Goal: Task Accomplishment & Management: Manage account settings

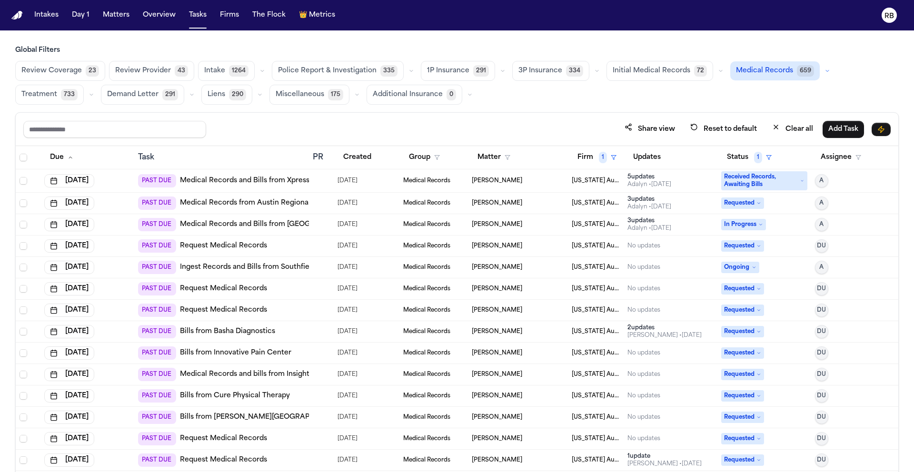
click at [327, 185] on td at bounding box center [321, 180] width 25 height 23
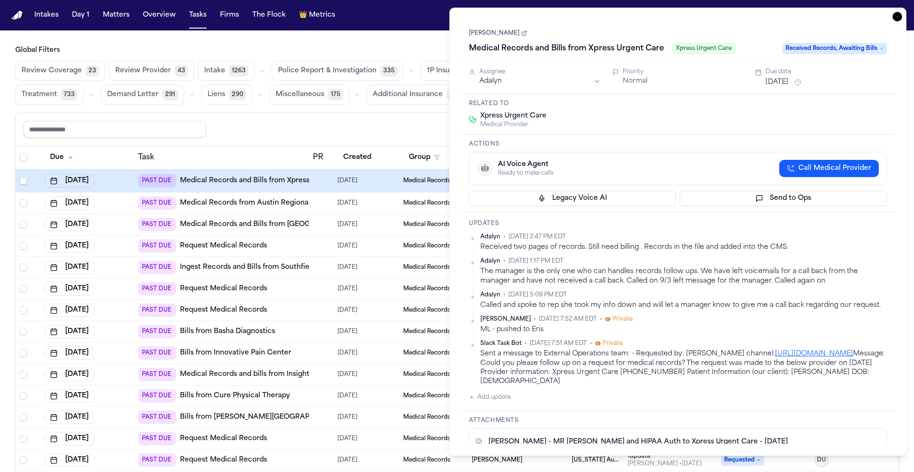
click at [899, 15] on icon "button" at bounding box center [897, 17] width 10 height 10
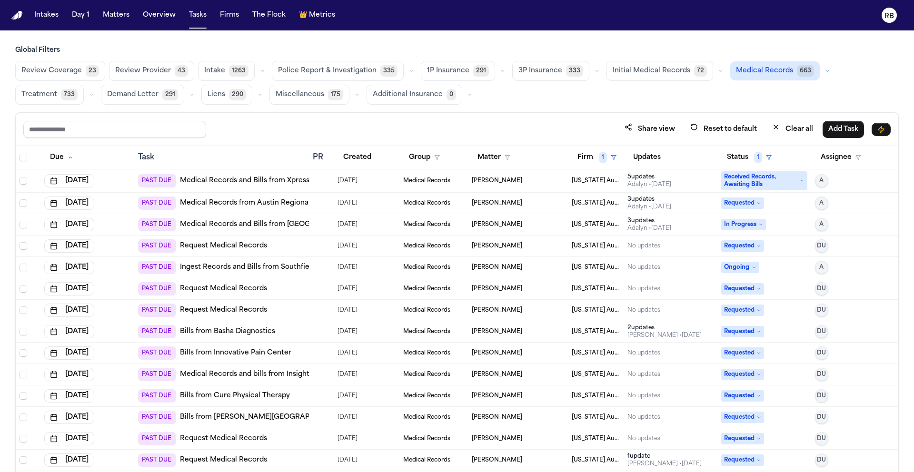
click at [318, 183] on div at bounding box center [321, 181] width 17 height 8
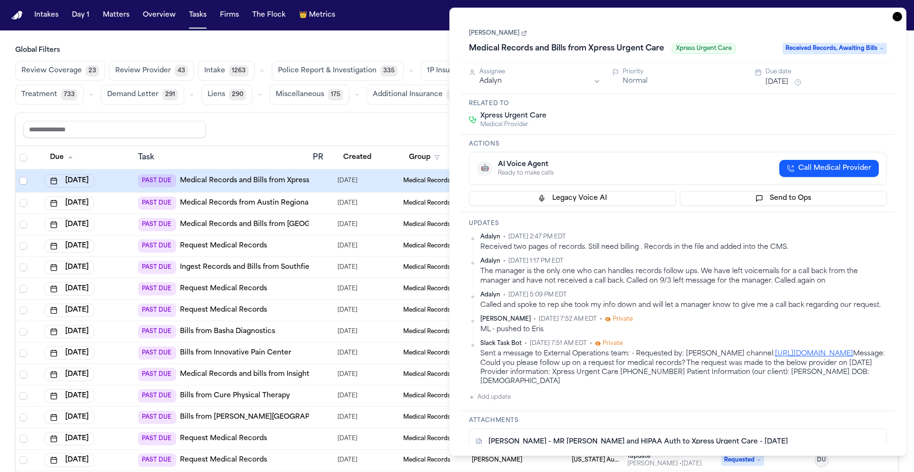
click at [493, 32] on link "[PERSON_NAME]" at bounding box center [498, 34] width 58 height 8
click at [894, 17] on icon "button" at bounding box center [897, 17] width 10 height 10
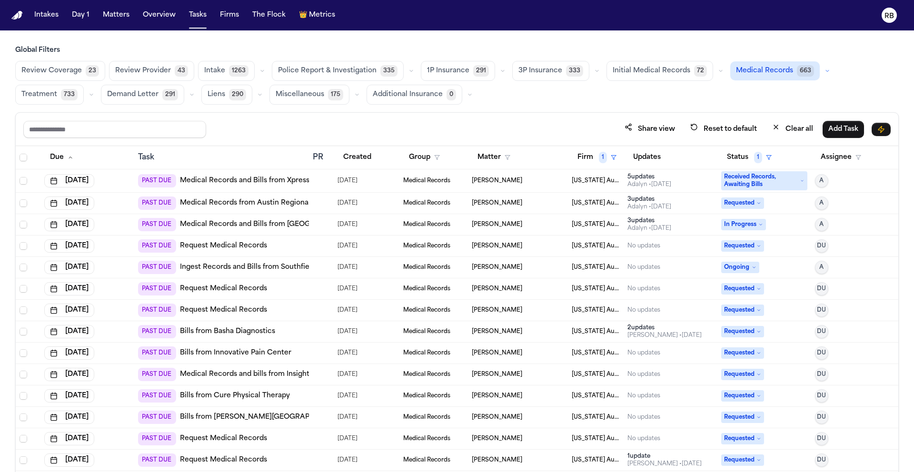
click at [542, 116] on div "Share view Reset to default Clear all Add Task" at bounding box center [457, 129] width 882 height 33
click at [602, 93] on div "Review Coverage 23 Review Provider 43 Intake 1263 Police Report & Investigation…" at bounding box center [456, 83] width 883 height 44
click at [483, 156] on button "Matter" at bounding box center [494, 157] width 44 height 17
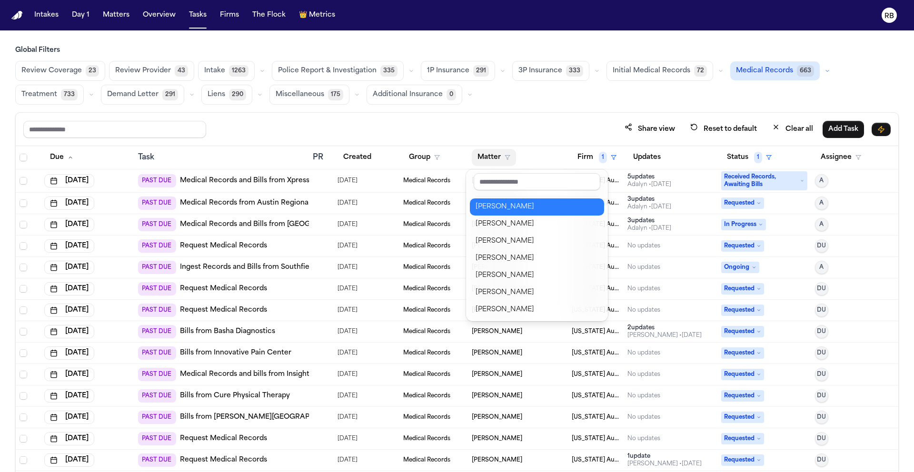
click at [515, 208] on div "[PERSON_NAME]" at bounding box center [537, 206] width 123 height 11
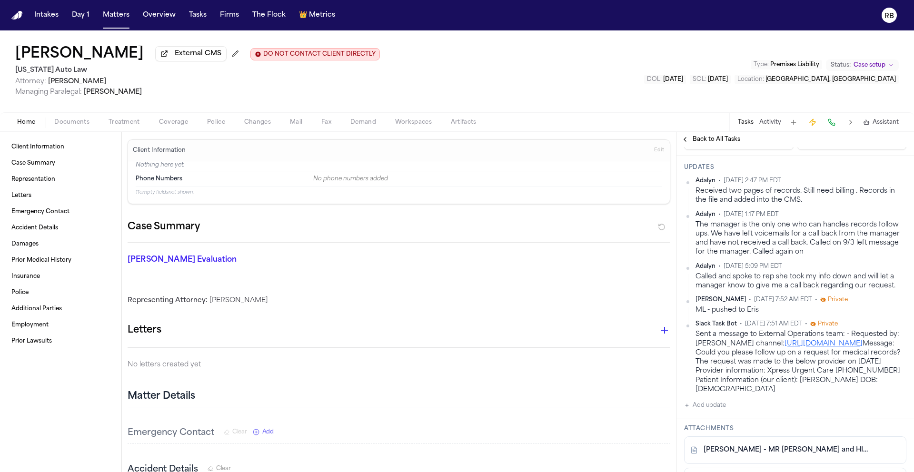
click at [116, 119] on span "Treatment" at bounding box center [124, 123] width 31 height 8
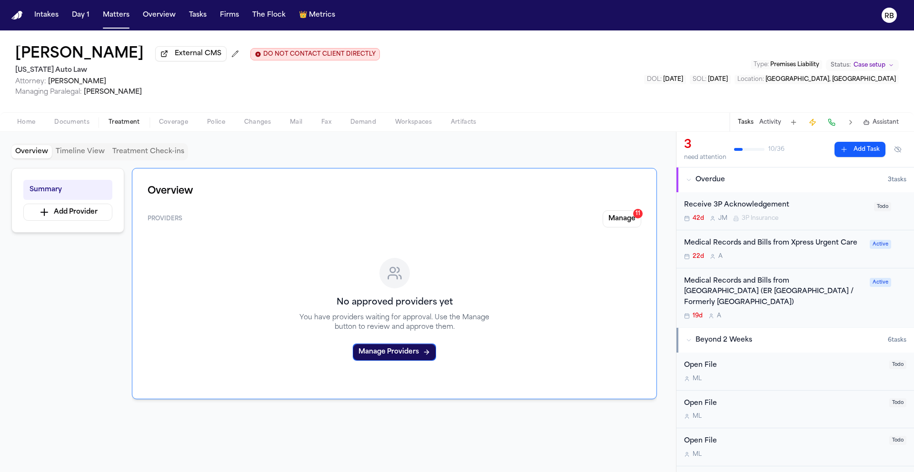
click at [843, 264] on div "Medical Records and Bills from Xpress Urgent Care 22d A Active" at bounding box center [795, 249] width 238 height 38
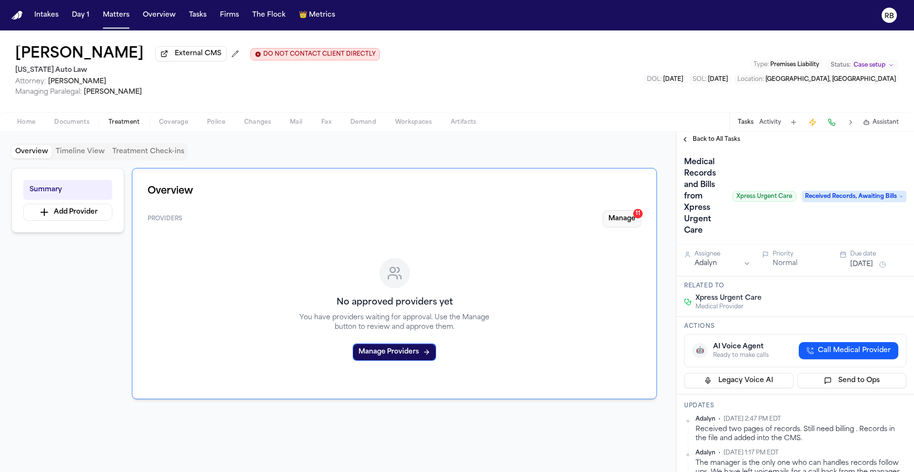
click at [626, 223] on button "Manage 11" at bounding box center [622, 218] width 39 height 17
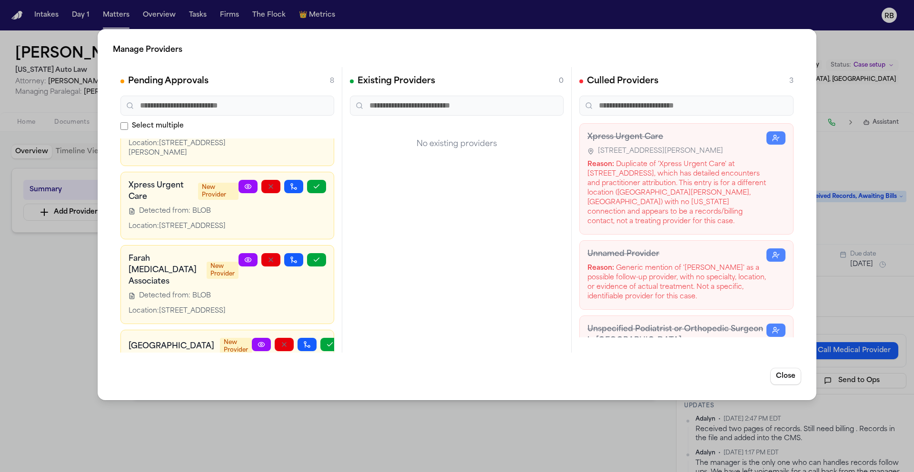
scroll to position [367, 0]
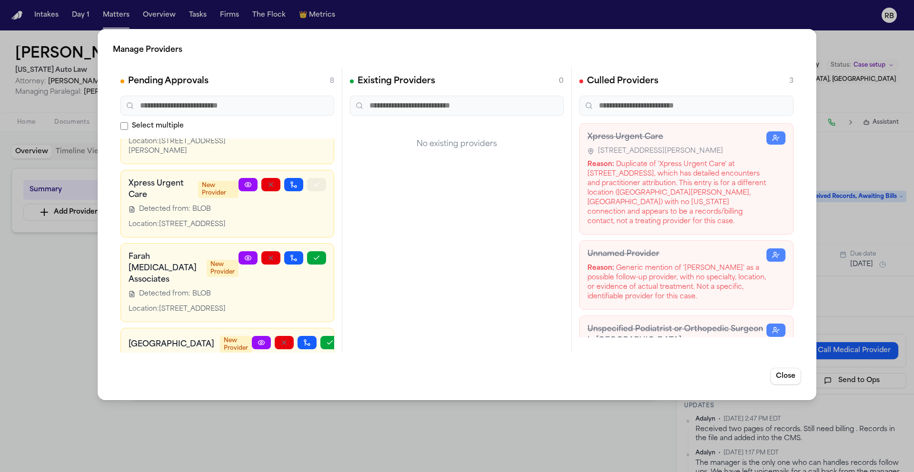
click at [314, 191] on button "button" at bounding box center [316, 184] width 19 height 13
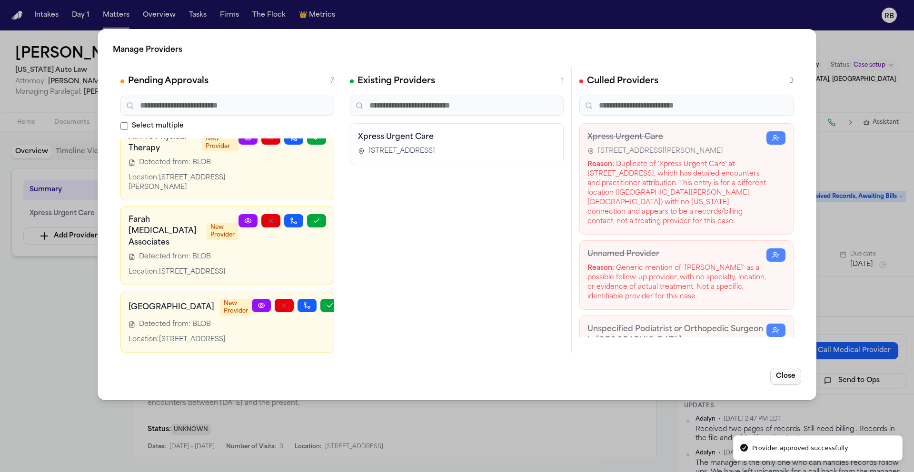
click at [788, 376] on button "Close" at bounding box center [785, 376] width 31 height 17
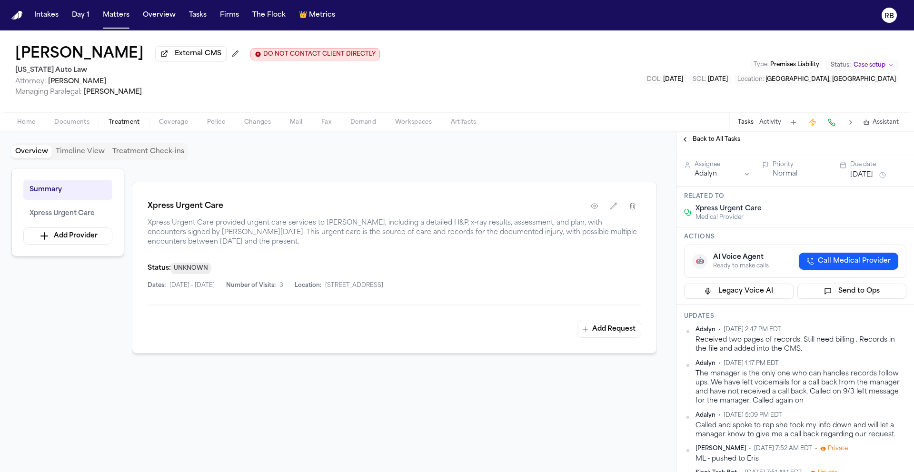
scroll to position [131, 0]
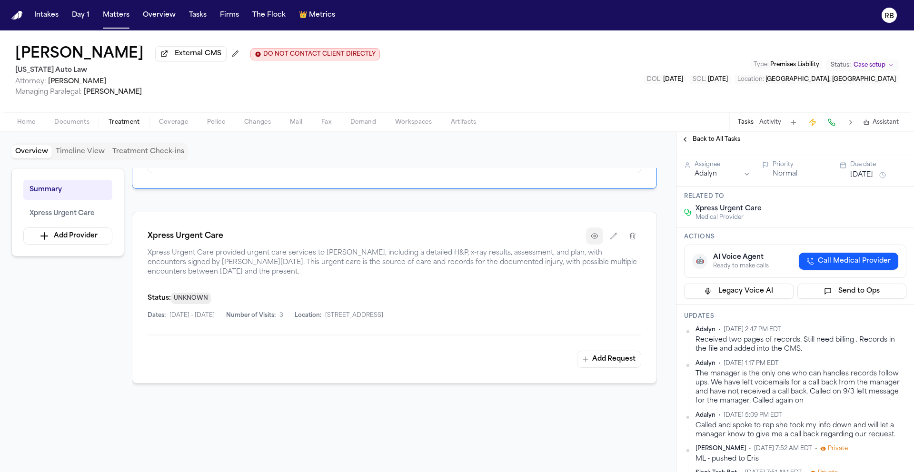
click at [598, 240] on button "button" at bounding box center [594, 236] width 17 height 17
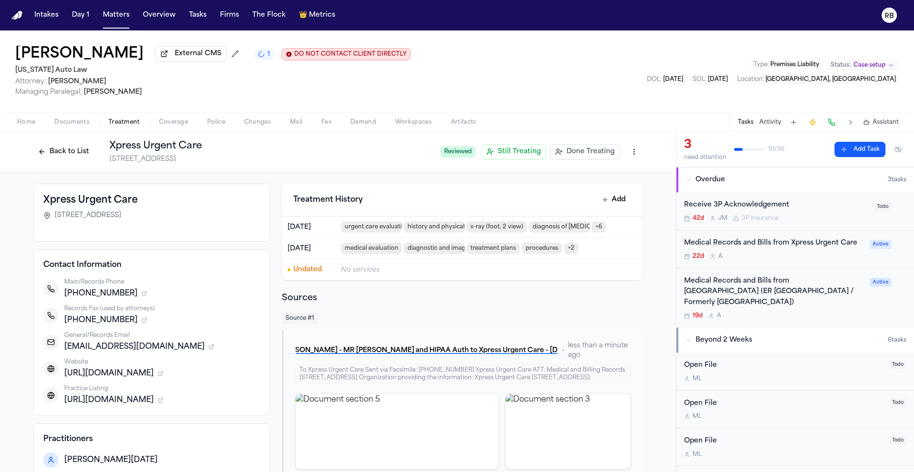
click at [837, 260] on div "22d A" at bounding box center [774, 257] width 180 height 8
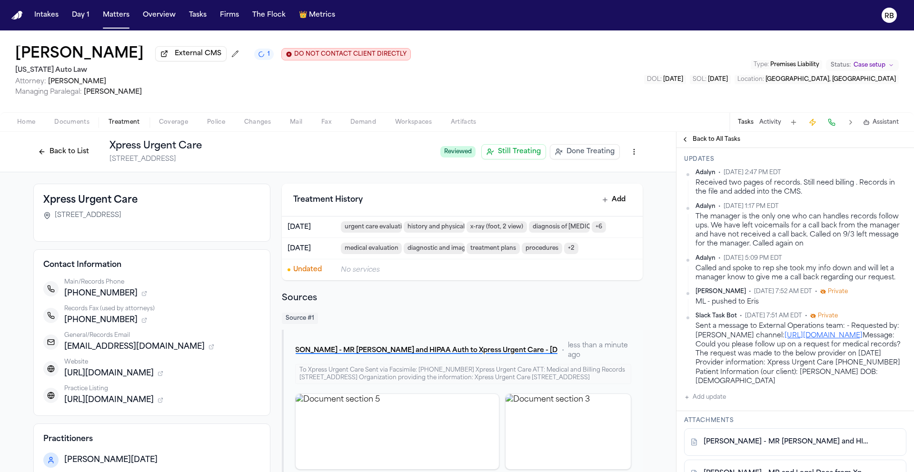
scroll to position [252, 0]
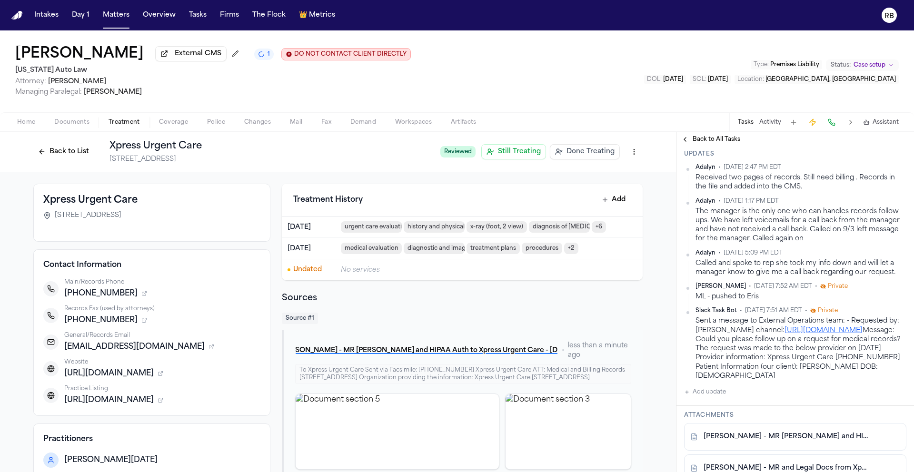
click at [710, 398] on button "Add update" at bounding box center [705, 391] width 42 height 11
click at [733, 413] on div "Private Cancel Add" at bounding box center [800, 409] width 211 height 46
click at [755, 409] on textarea "Add your update" at bounding box center [800, 399] width 203 height 19
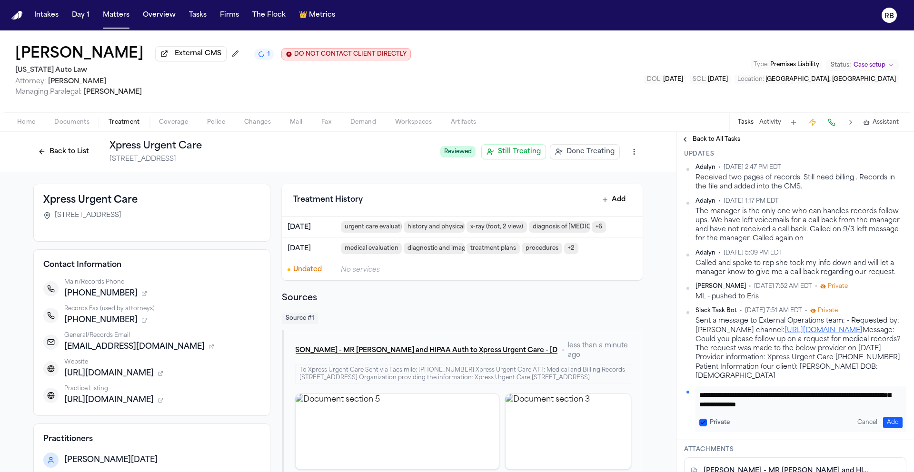
scroll to position [20, 0]
type textarea "**********"
click at [893, 428] on button "Add" at bounding box center [893, 422] width 20 height 11
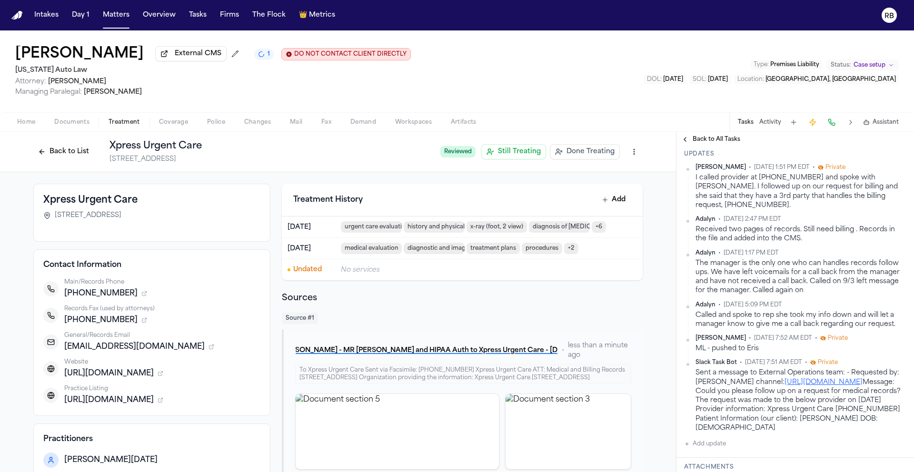
click at [897, 180] on html "Intakes Day 1 Matters Overview Tasks Firms The Flock 👑 Metrics RB Chloe Tostige…" at bounding box center [457, 236] width 914 height 472
click at [881, 195] on div "Edit" at bounding box center [869, 195] width 56 height 13
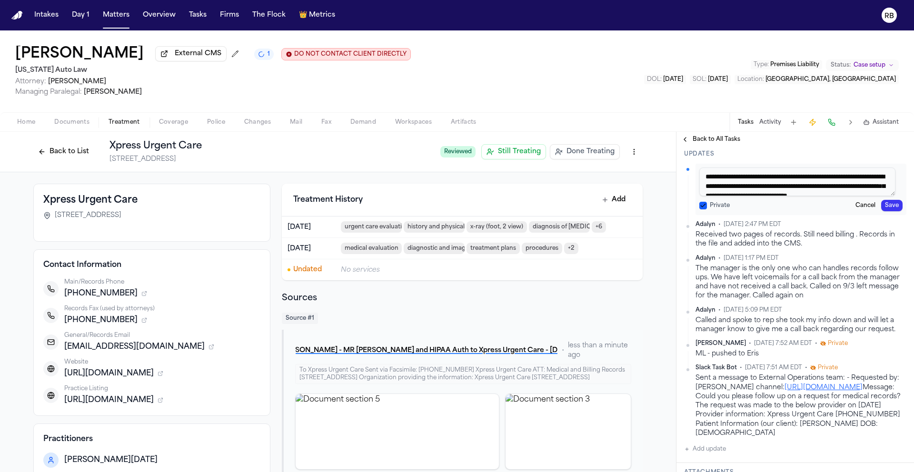
scroll to position [18, 0]
click at [854, 196] on textarea "**********" at bounding box center [797, 182] width 196 height 29
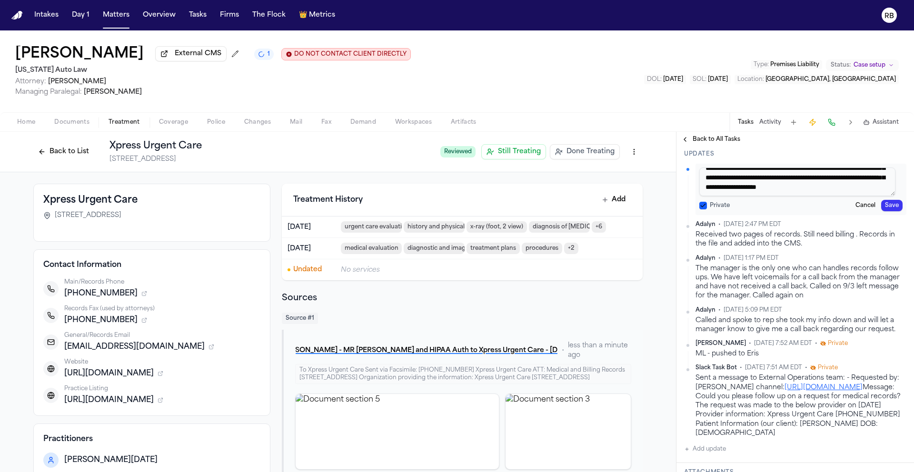
type textarea "**********"
click at [886, 211] on button "Save" at bounding box center [891, 205] width 21 height 11
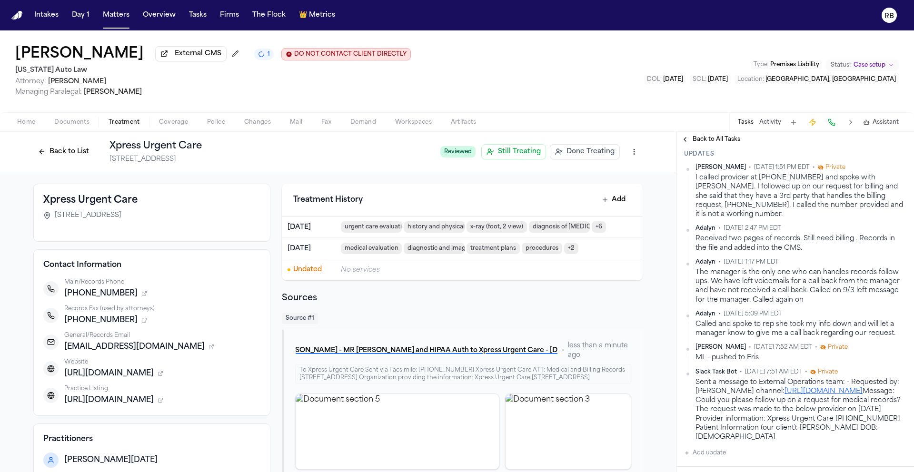
click at [897, 182] on html "Intakes Day 1 Matters Overview Tasks Firms The Flock 👑 Metrics RB Chloe Tostige…" at bounding box center [457, 236] width 914 height 472
click at [887, 191] on div "Edit" at bounding box center [869, 195] width 56 height 13
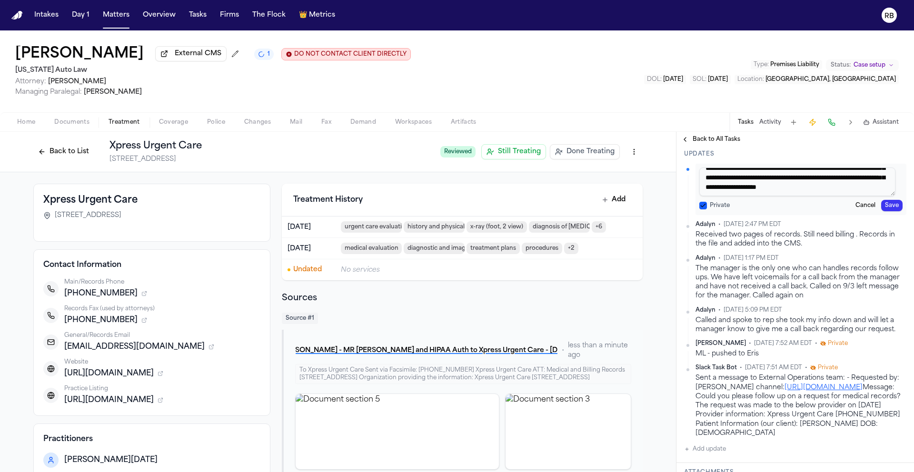
scroll to position [28, 0]
click at [859, 196] on textarea "**********" at bounding box center [797, 182] width 196 height 29
click at [783, 196] on textarea "**********" at bounding box center [797, 182] width 196 height 29
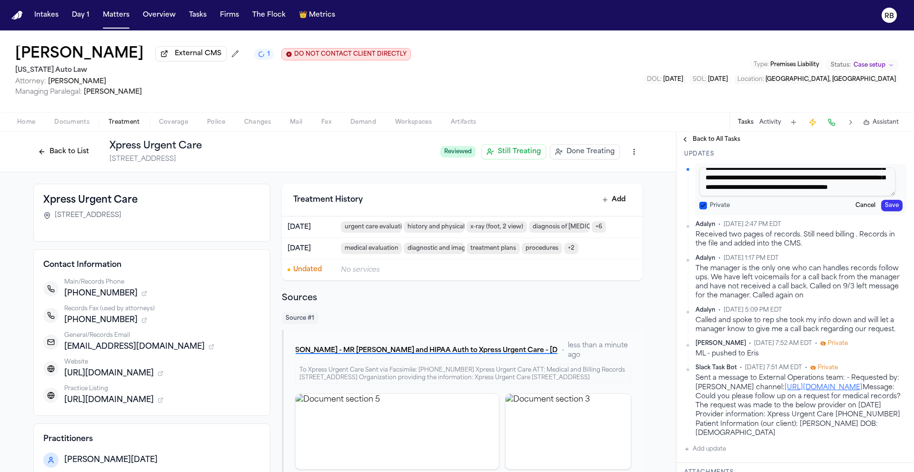
type textarea "**********"
click at [886, 211] on button "Save" at bounding box center [891, 205] width 21 height 11
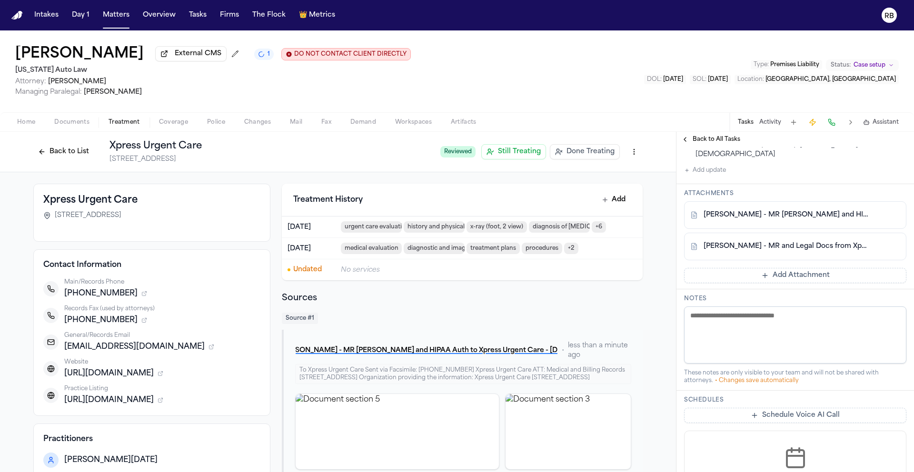
scroll to position [573, 0]
click at [817, 218] on link "[PERSON_NAME] - MR [PERSON_NAME] and HIPAA Auth to Xpress Urgent Care - [DATE]" at bounding box center [785, 214] width 164 height 10
click at [795, 250] on link "[PERSON_NAME] - MR and Legal Docs from Xpress Urgent Care - [DATE]" at bounding box center [785, 245] width 164 height 10
click at [823, 218] on link "[PERSON_NAME] - MR [PERSON_NAME] and HIPAA Auth to Xpress Urgent Care - [DATE]" at bounding box center [785, 214] width 164 height 10
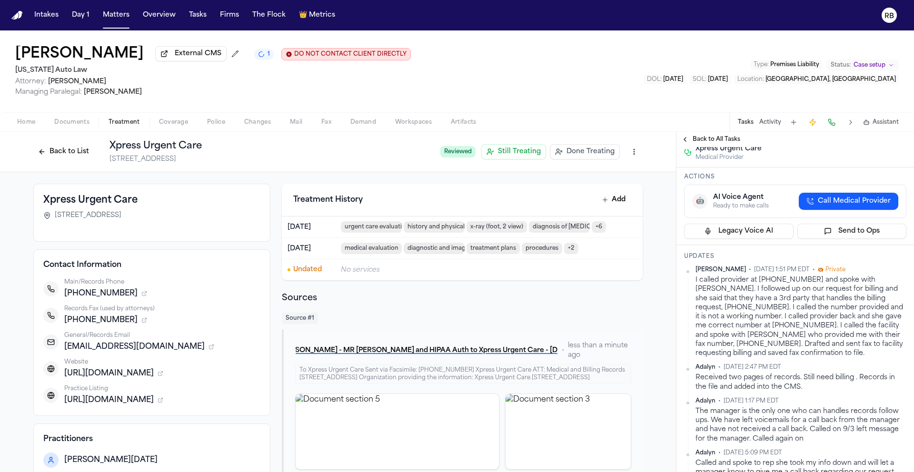
scroll to position [0, 0]
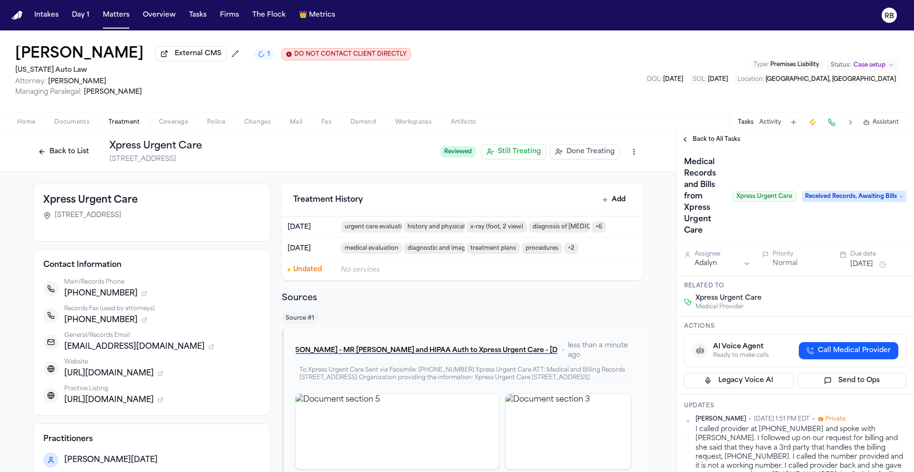
click at [747, 277] on html "Intakes Day 1 Matters Overview Tasks Firms The Flock 👑 Metrics RB Chloe Tostige…" at bounding box center [457, 236] width 914 height 472
click at [862, 269] on button "[DATE]" at bounding box center [861, 265] width 23 height 10
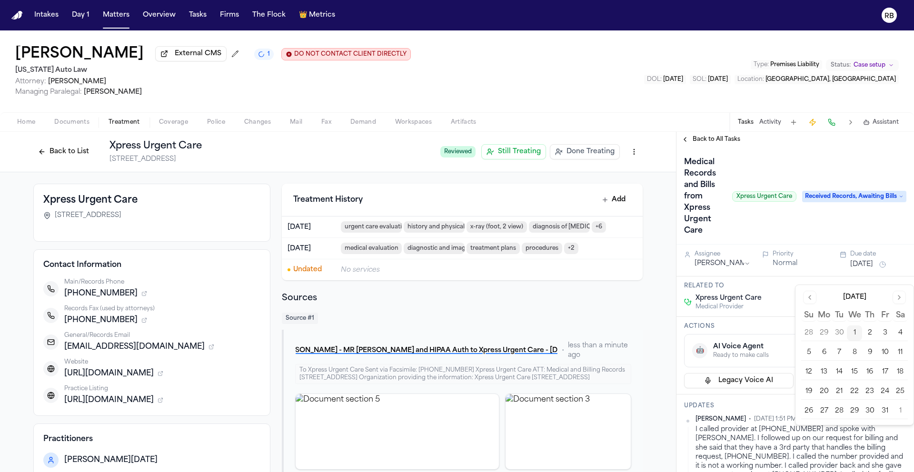
click at [857, 355] on button "8" at bounding box center [854, 352] width 15 height 15
click at [858, 238] on div "Medical Records and Bills from Xpress Urgent Care Xpress Urgent Care Received R…" at bounding box center [795, 197] width 222 height 84
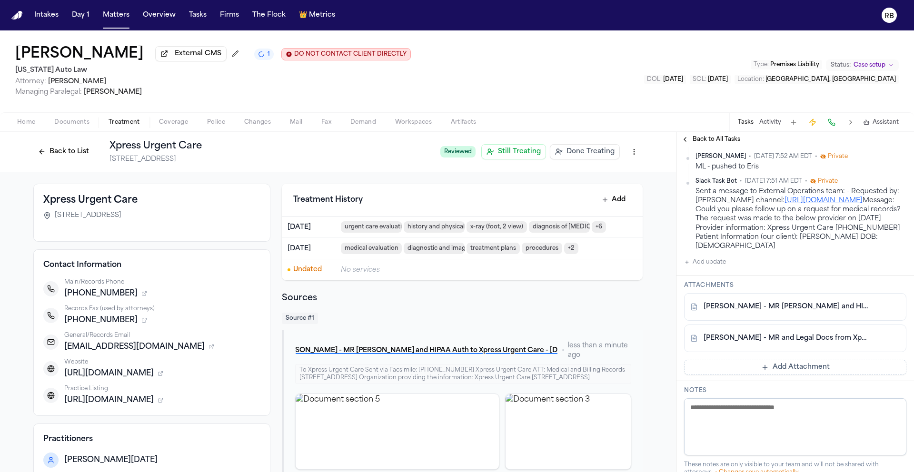
scroll to position [483, 0]
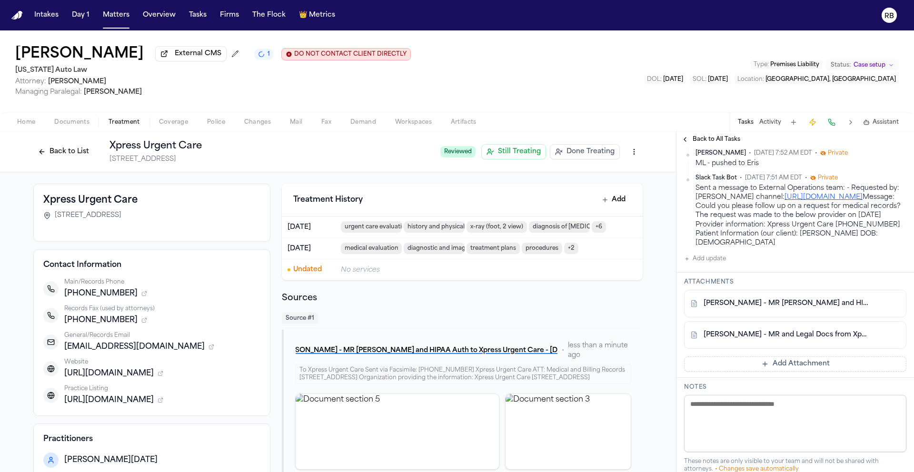
click at [825, 372] on button "Add Attachment" at bounding box center [795, 364] width 222 height 15
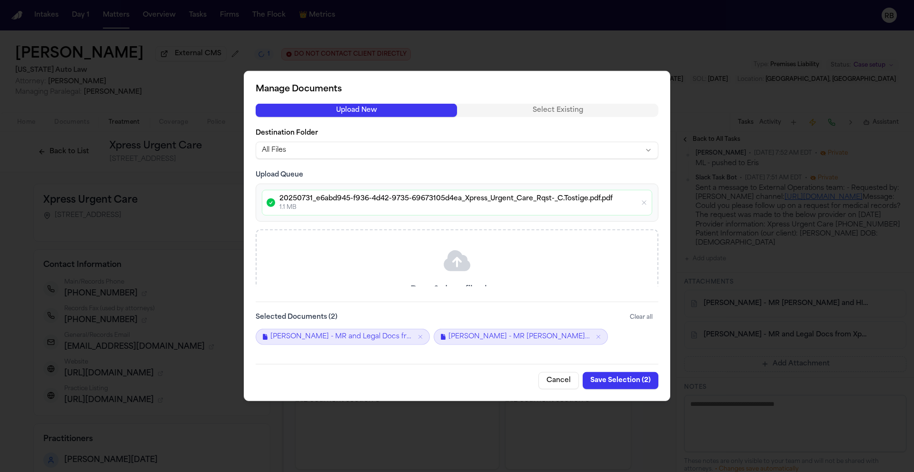
click at [621, 381] on button "Save Selection ( 2 )" at bounding box center [621, 380] width 76 height 17
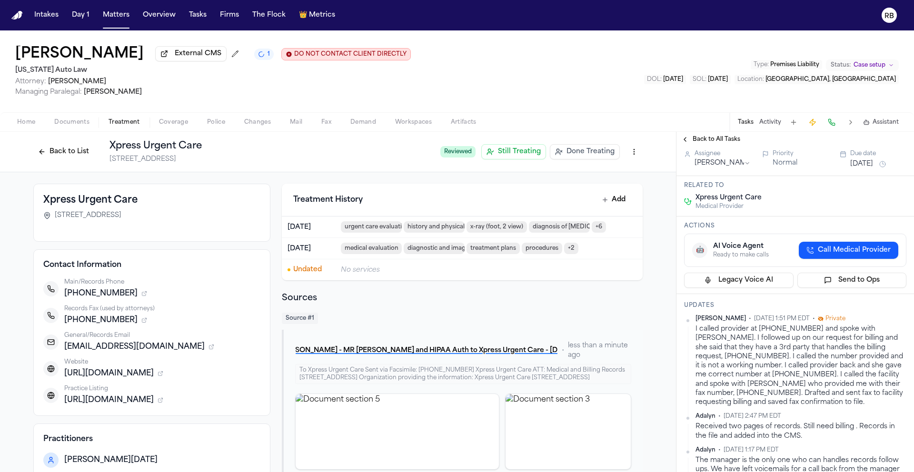
scroll to position [108, 0]
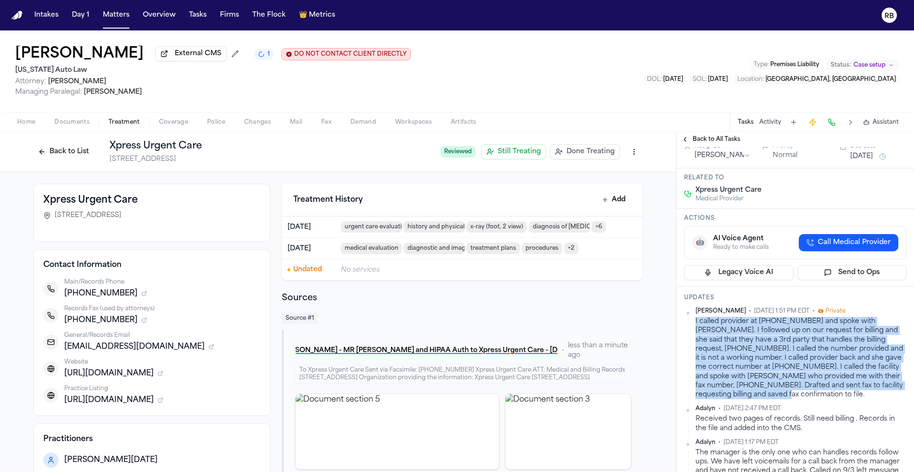
drag, startPoint x: 794, startPoint y: 407, endPoint x: 710, endPoint y: 339, distance: 107.9
click at [690, 338] on div "Richelle Bauman • Oct 1, 2025 1:51 PM EDT • Private I called provider at 734-30…" at bounding box center [795, 353] width 222 height 92
copy div "I called provider at 734-304-4500 and spoke with Amani. I followed up on our re…"
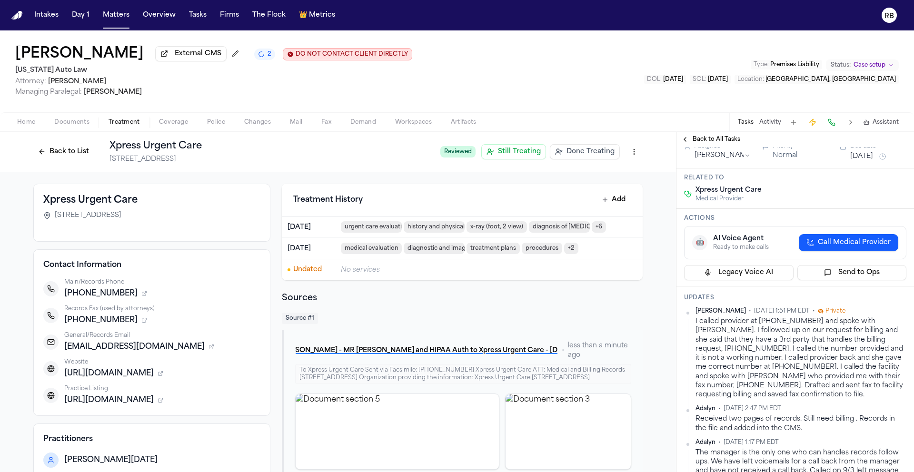
drag, startPoint x: 848, startPoint y: 193, endPoint x: 858, endPoint y: 191, distance: 10.2
click at [848, 182] on h3 "Related to" at bounding box center [795, 178] width 222 height 8
